Goal: Communication & Community: Answer question/provide support

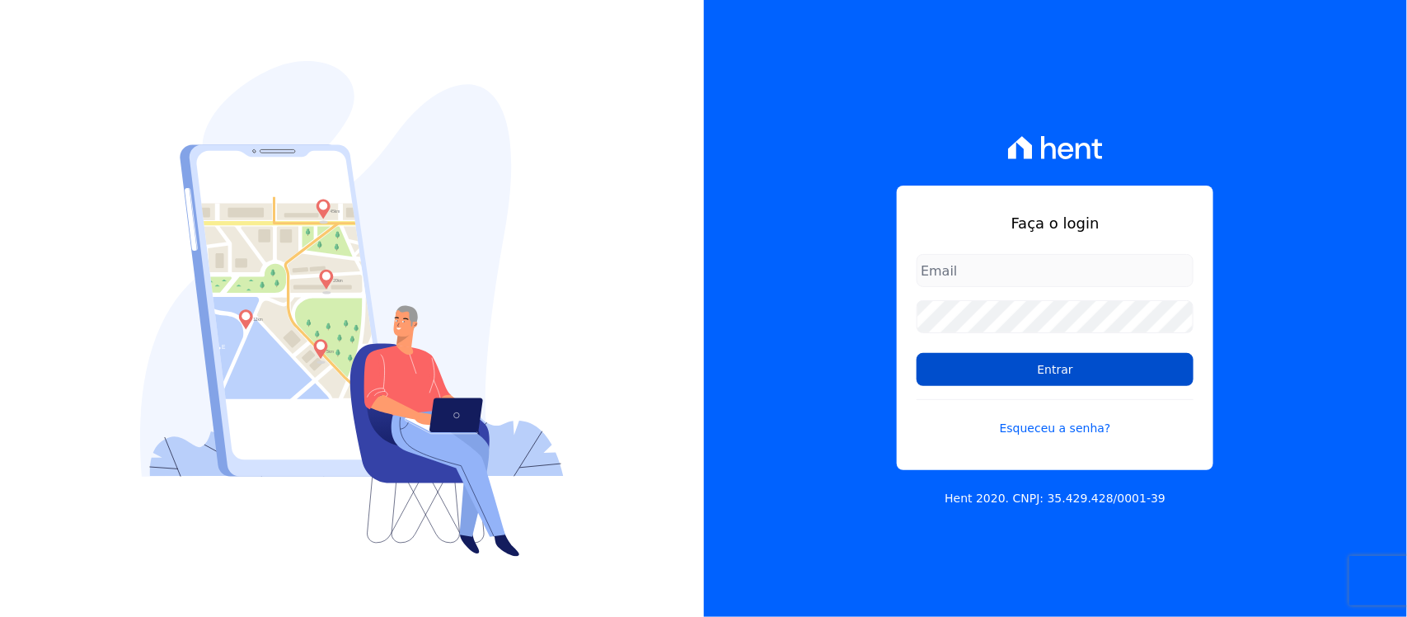
type input "nilda.moura@twtgrupo.com"
click at [981, 372] on input "Entrar" at bounding box center [1055, 369] width 277 height 33
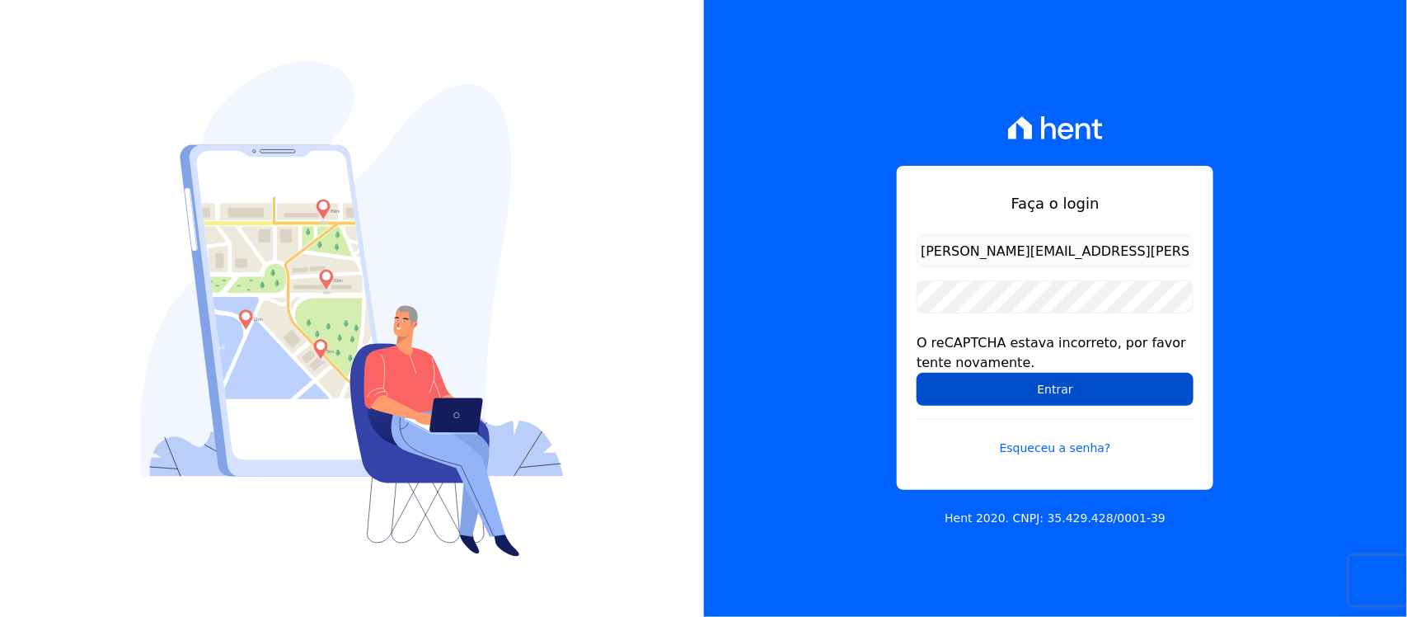
click at [989, 397] on input "Entrar" at bounding box center [1055, 389] width 277 height 33
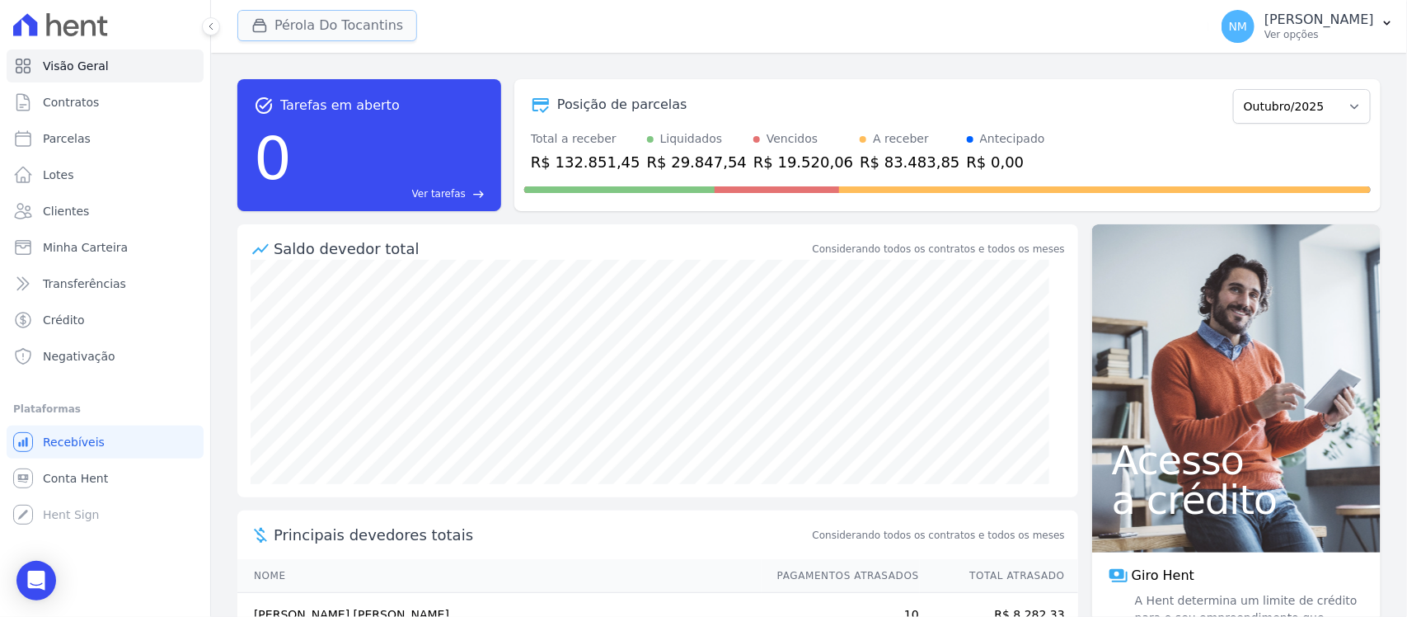
click at [316, 23] on button "Pérola Do Tocantins" at bounding box center [327, 25] width 180 height 31
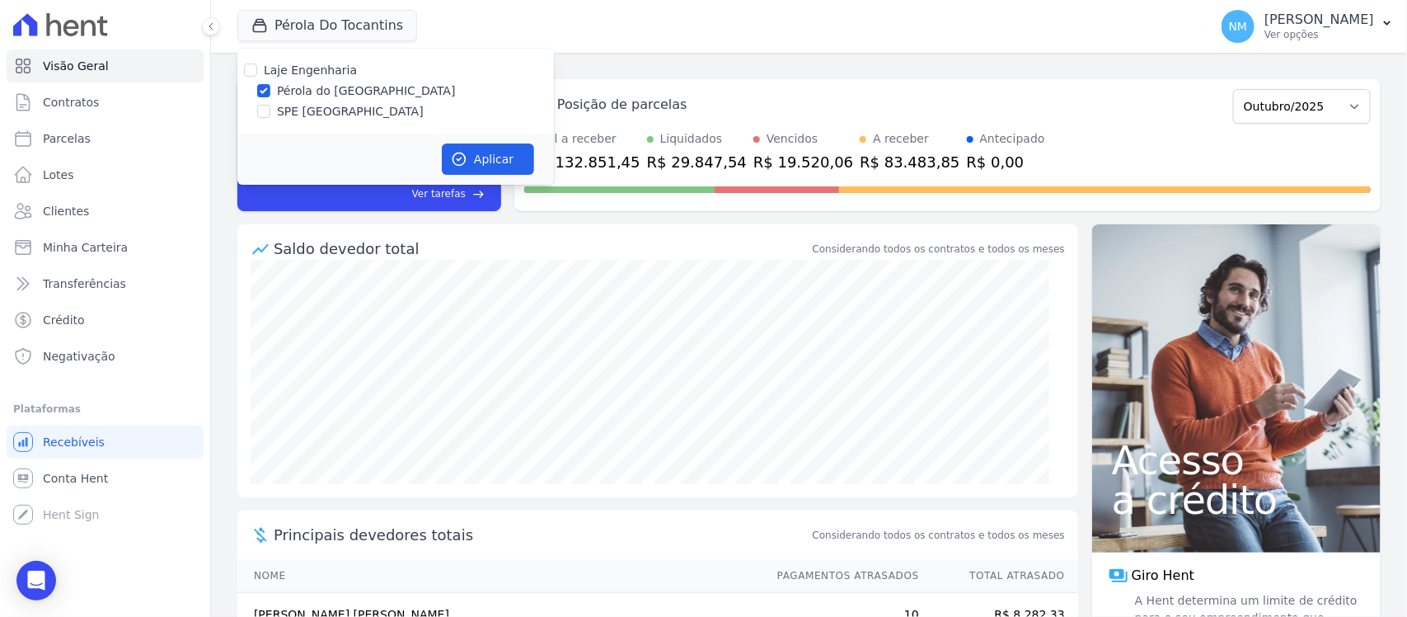
click at [319, 110] on label "SPE Montenegro" at bounding box center [350, 111] width 147 height 17
click at [270, 110] on input "SPE Montenegro" at bounding box center [263, 111] width 13 height 13
checkbox input "true"
click at [320, 95] on label "Pérola do Tocantins" at bounding box center [366, 90] width 179 height 17
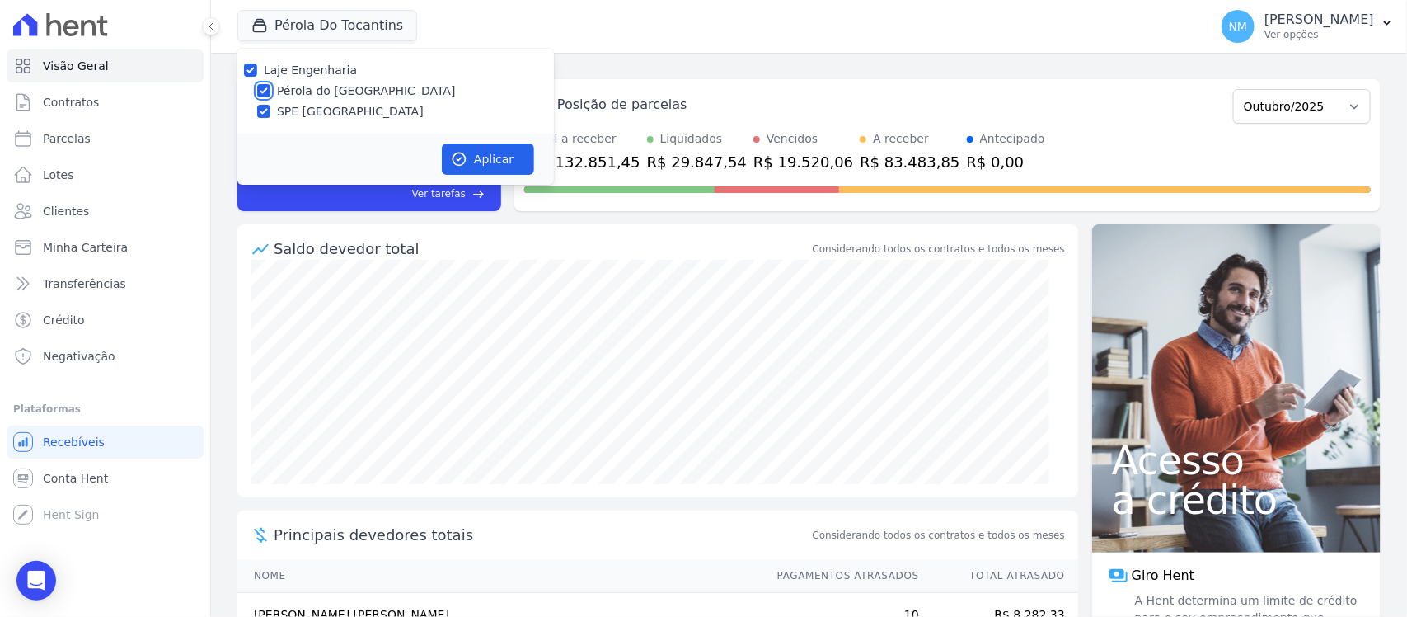
click at [270, 95] on input "Pérola do Tocantins" at bounding box center [263, 90] width 13 height 13
checkbox input "false"
click at [495, 166] on button "Aplicar" at bounding box center [488, 158] width 92 height 31
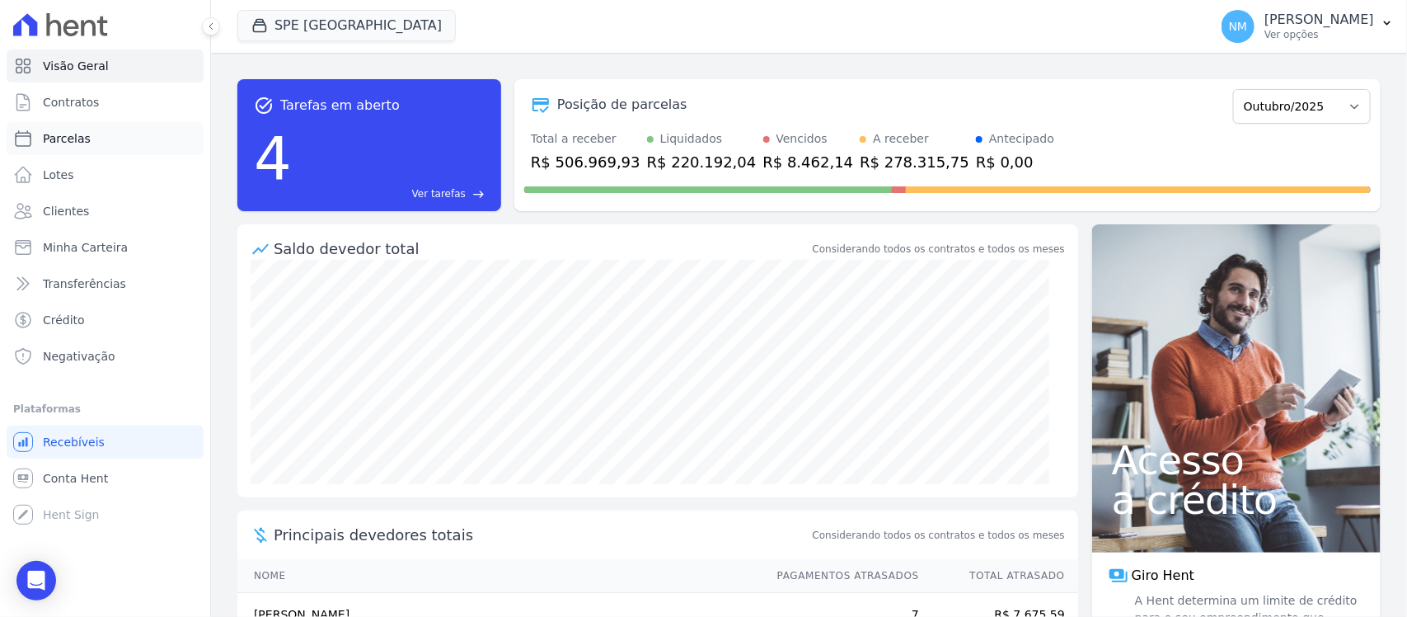
click at [92, 139] on link "Parcelas" at bounding box center [105, 138] width 197 height 33
select select
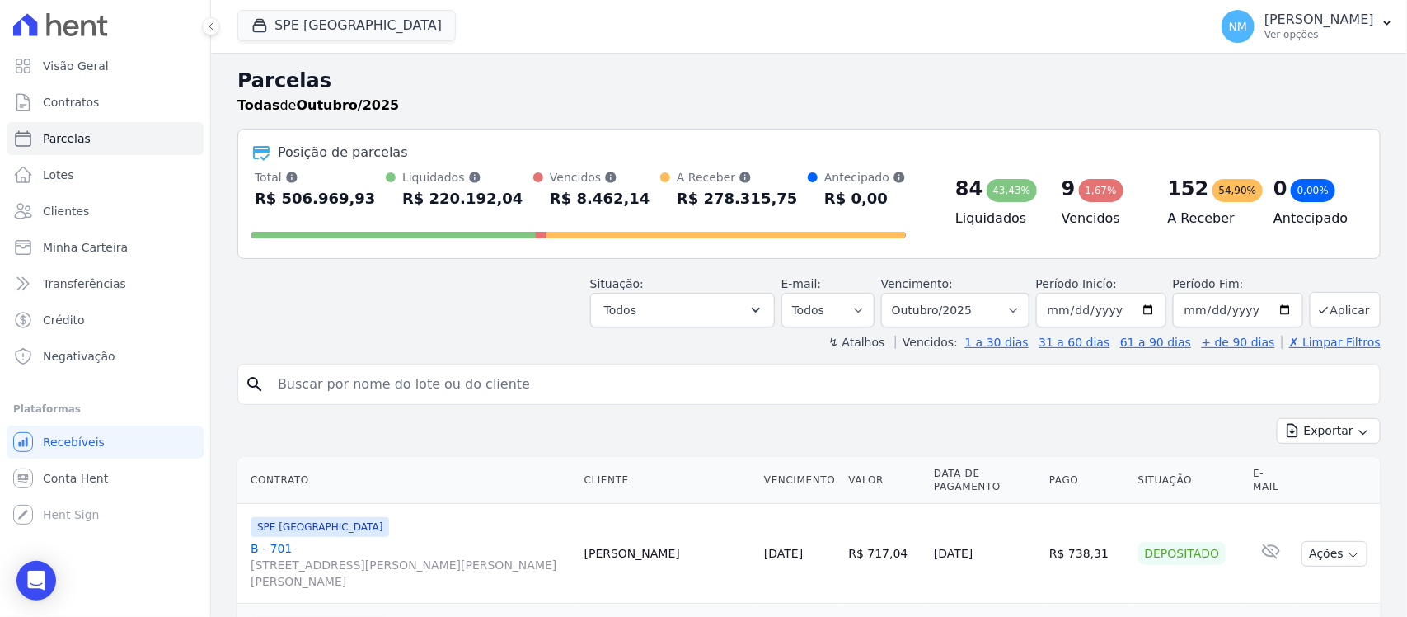
click at [376, 376] on input "search" at bounding box center [821, 384] width 1106 height 33
paste input "Valcinei dos santos"
type input "Valcinei"
select select
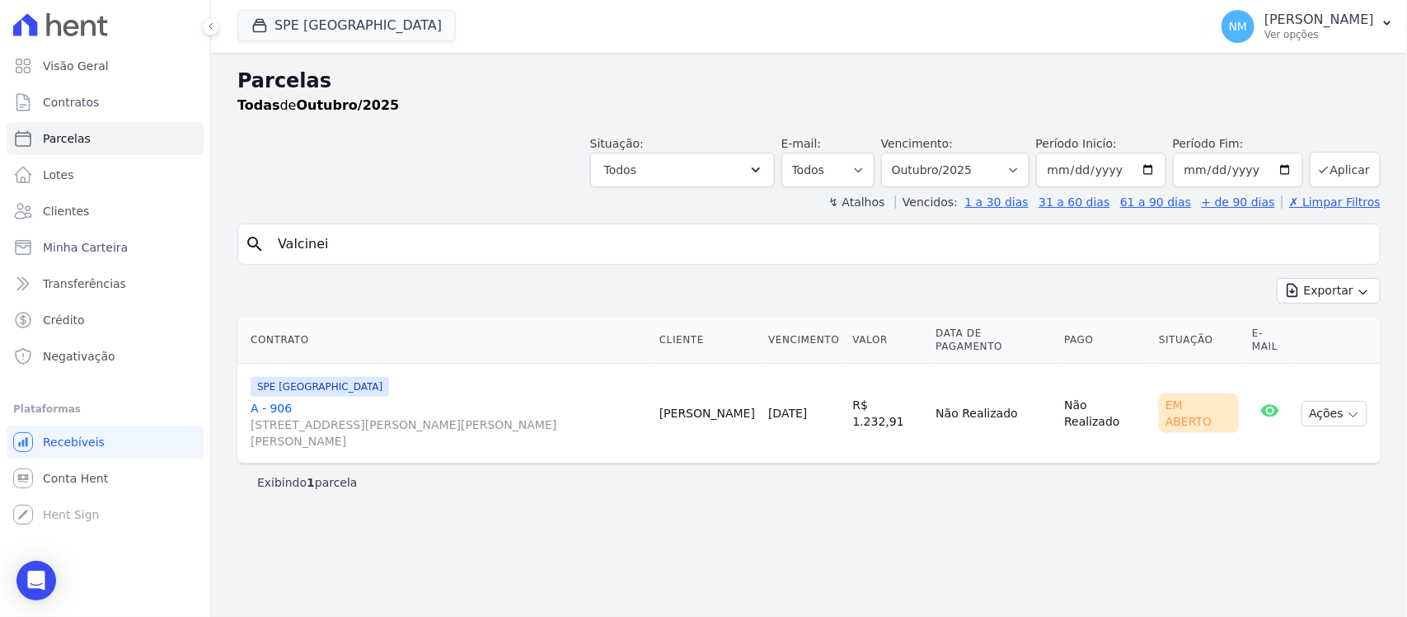
click at [285, 400] on link "A - 906 Travessa Francisco Caldeira Castelo Branco, 2256, sala A, São Brás" at bounding box center [449, 424] width 396 height 49
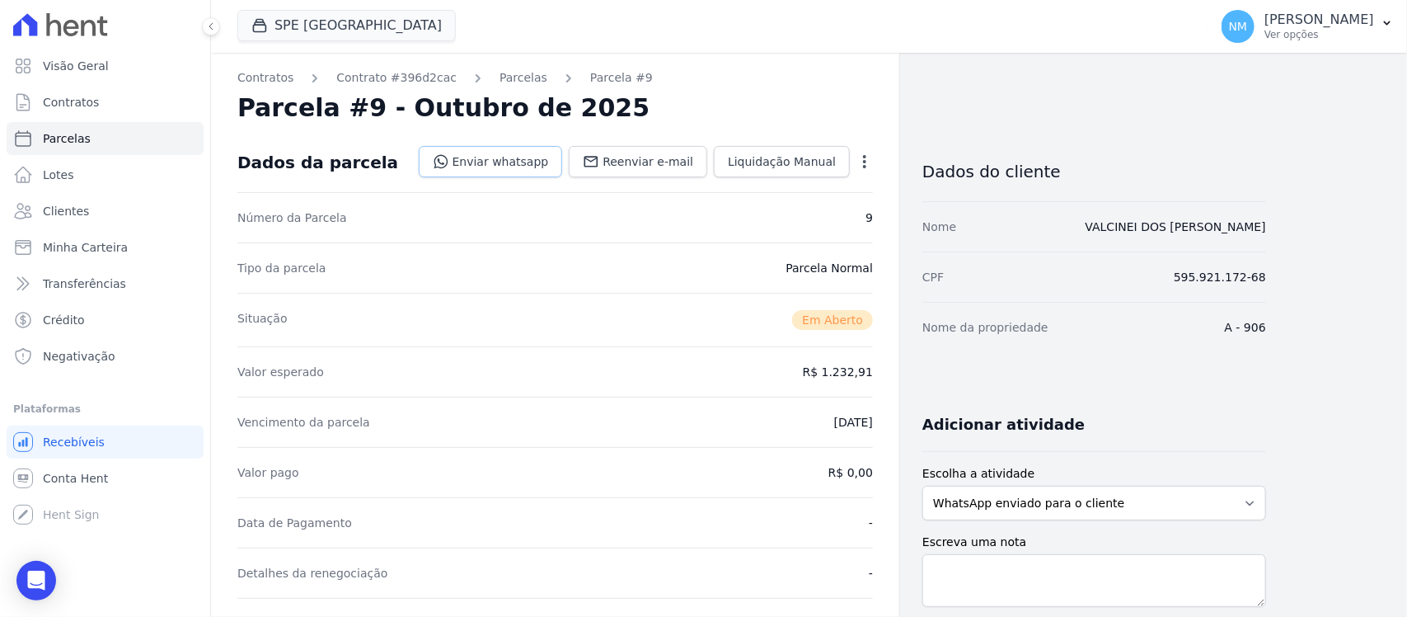
click at [542, 163] on link "Enviar whatsapp" at bounding box center [491, 161] width 144 height 31
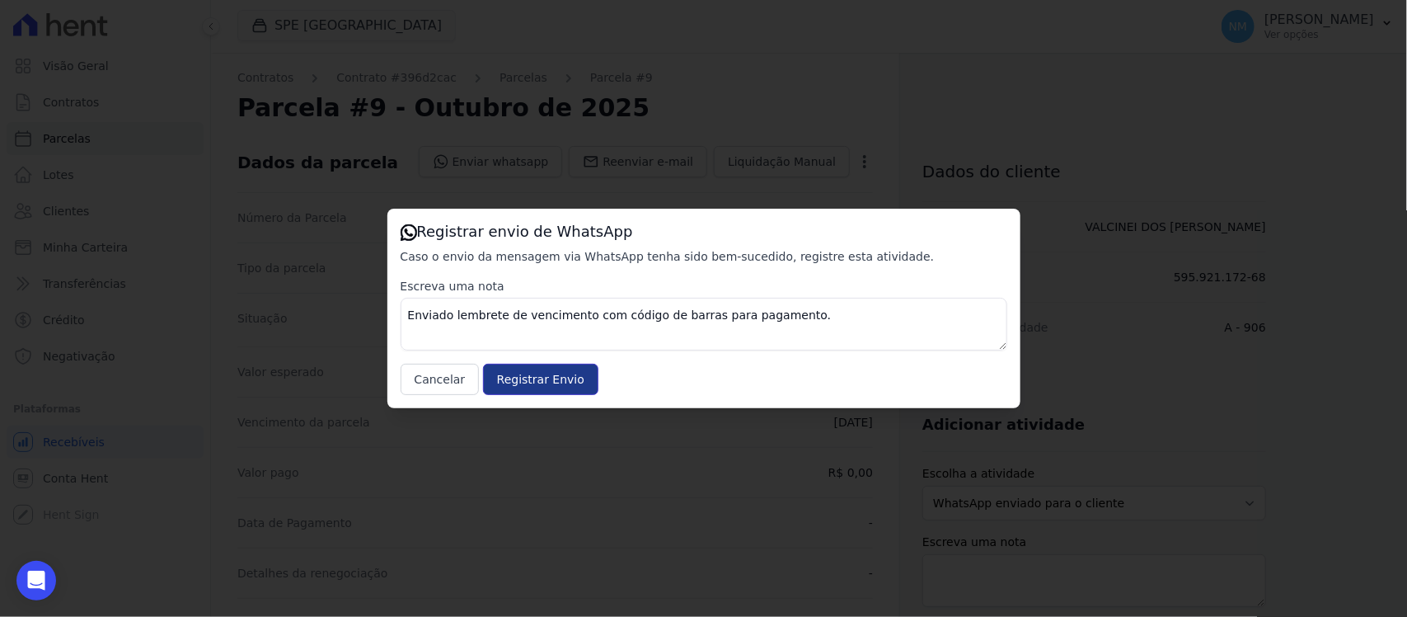
click at [518, 379] on input "Registrar Envio" at bounding box center [540, 379] width 115 height 31
